Goal: Information Seeking & Learning: Learn about a topic

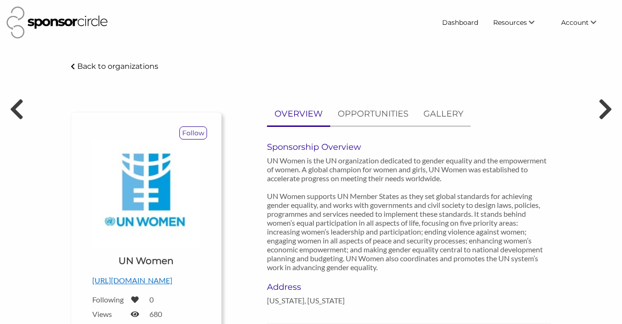
click at [95, 70] on p "Back to organizations" at bounding box center [117, 66] width 81 height 9
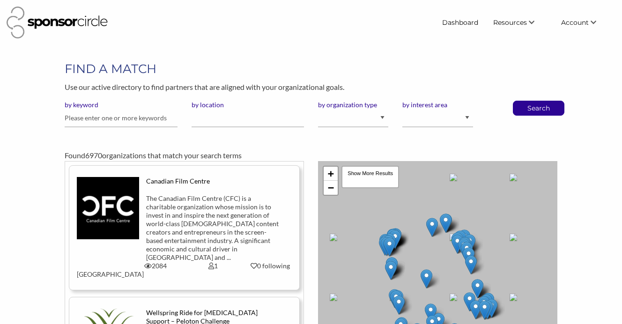
click at [351, 64] on h1 "FIND A MATCH" at bounding box center [311, 68] width 492 height 17
click at [470, 22] on link "Dashboard" at bounding box center [459, 22] width 51 height 17
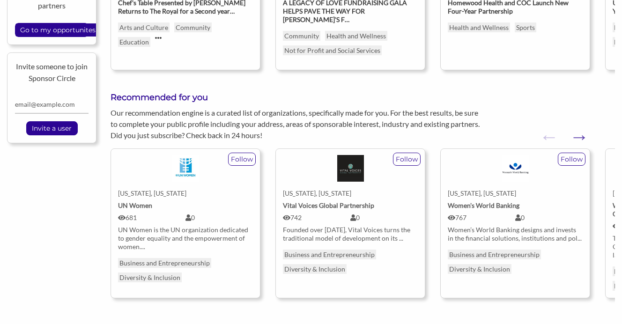
scroll to position [371, 0]
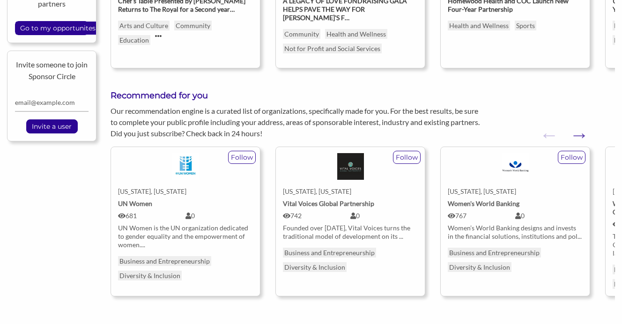
click at [482, 224] on div "Women’s World Banking designs and invests in the financial solutions, instituti…" at bounding box center [514, 232] width 135 height 17
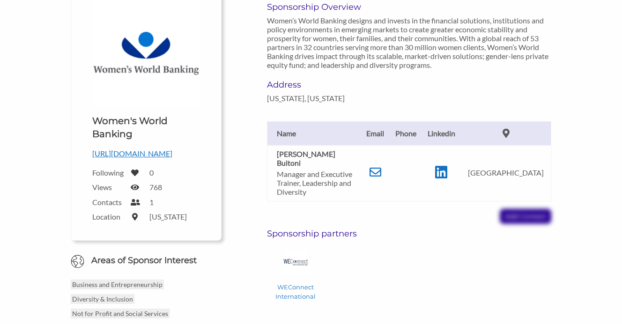
scroll to position [140, 0]
click at [447, 168] on icon at bounding box center [441, 172] width 12 height 14
click at [447, 171] on icon at bounding box center [441, 172] width 12 height 14
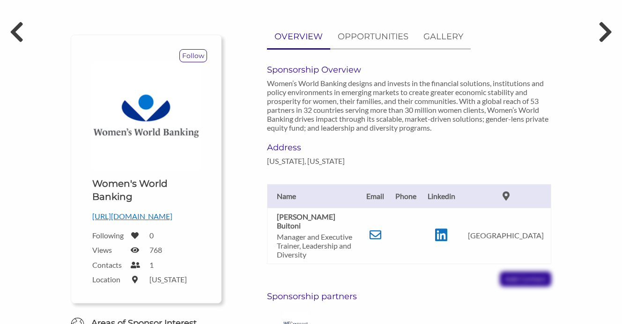
scroll to position [76, 0]
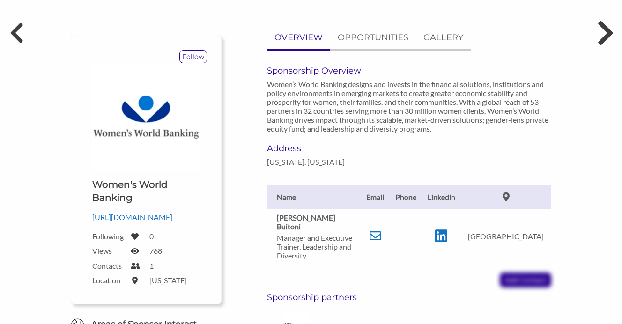
click at [600, 37] on icon at bounding box center [604, 33] width 17 height 28
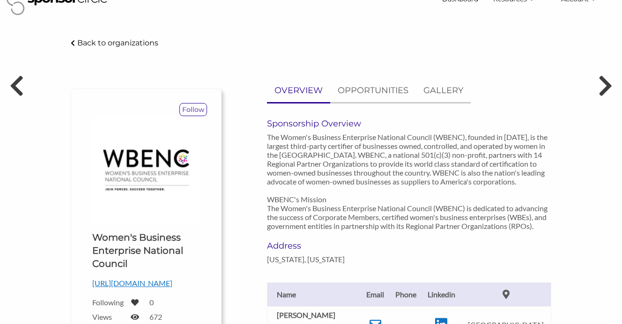
scroll to position [24, 0]
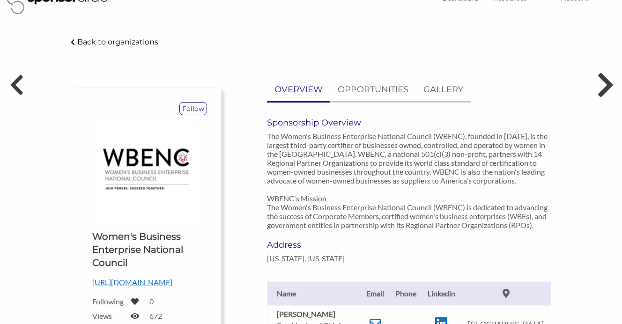
click at [603, 82] on icon at bounding box center [604, 85] width 17 height 28
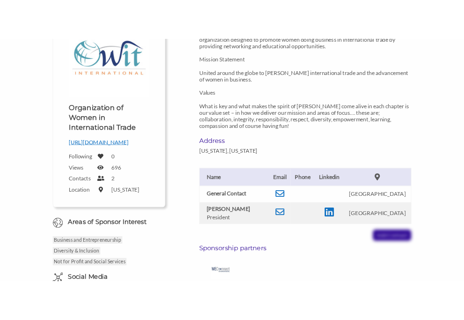
scroll to position [170, 0]
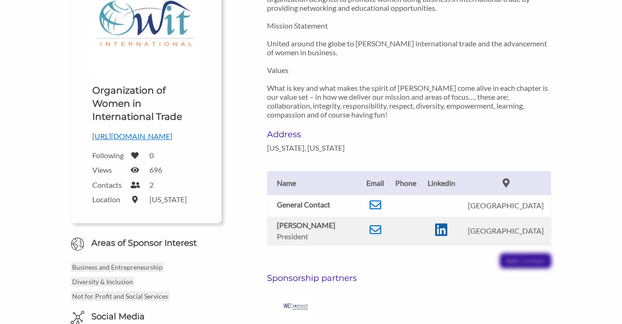
click at [447, 237] on icon at bounding box center [441, 230] width 12 height 14
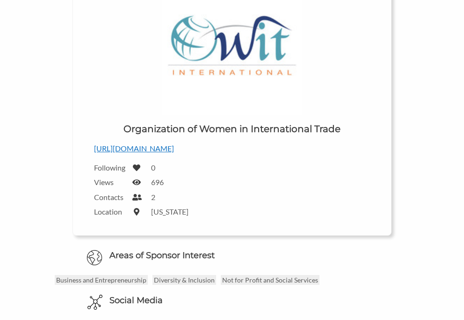
drag, startPoint x: 171, startPoint y: 148, endPoint x: 85, endPoint y: 148, distance: 86.6
click at [85, 148] on div "Follow Upload a logo for your organization Choose Organization of Women in Inte…" at bounding box center [232, 91] width 319 height 288
click at [298, 169] on div "Following 0" at bounding box center [232, 167] width 276 height 11
drag, startPoint x: 180, startPoint y: 150, endPoint x: 95, endPoint y: 151, distance: 85.7
click at [95, 151] on p "[URL][DOMAIN_NAME]" at bounding box center [232, 148] width 276 height 12
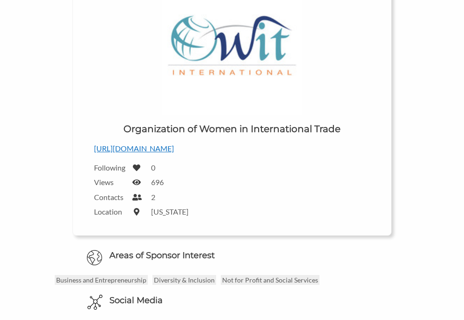
copy p "[URL][DOMAIN_NAME]"
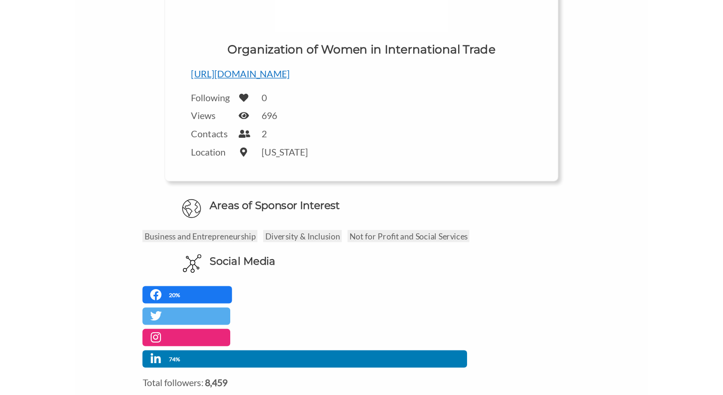
scroll to position [219, 0]
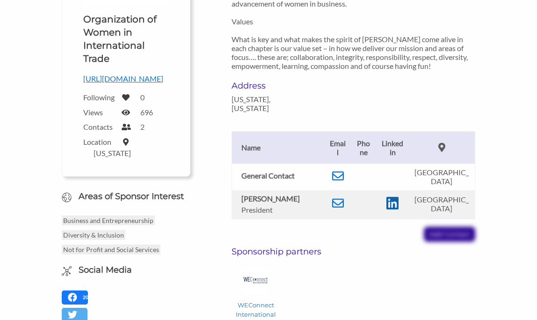
click at [399, 210] on icon at bounding box center [393, 203] width 12 height 14
